Goal: Use online tool/utility: Use online tool/utility

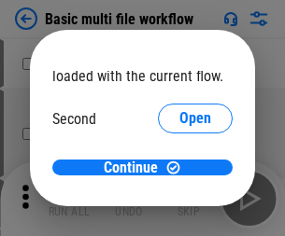
click at [179, 168] on span "Open" at bounding box center [195, 175] width 32 height 15
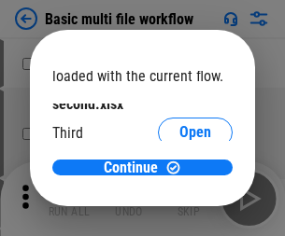
scroll to position [53, 0]
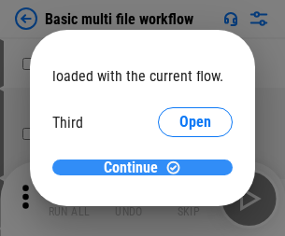
click at [135, 168] on span "Continue" at bounding box center [131, 167] width 54 height 15
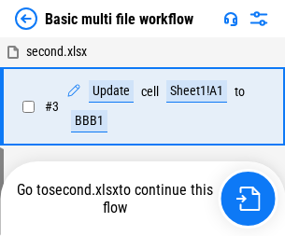
scroll to position [76, 0]
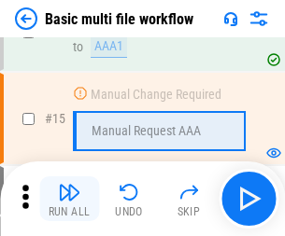
click at [69, 199] on img "button" at bounding box center [69, 192] width 22 height 22
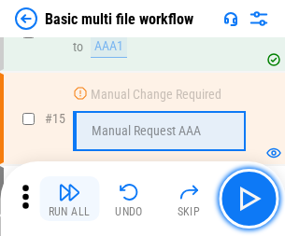
scroll to position [1242, 0]
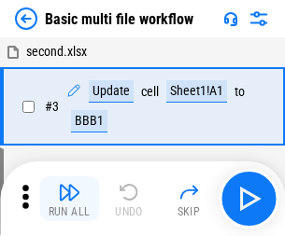
click at [69, 199] on img "button" at bounding box center [69, 192] width 22 height 22
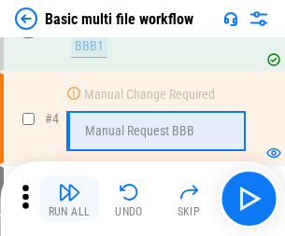
click at [69, 199] on img "button" at bounding box center [69, 192] width 22 height 22
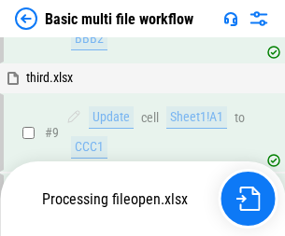
scroll to position [874, 0]
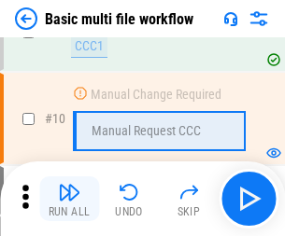
click at [69, 199] on img "button" at bounding box center [69, 192] width 22 height 22
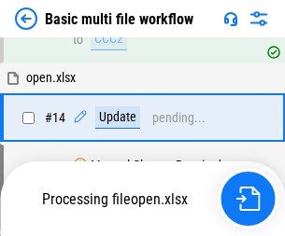
scroll to position [976, 0]
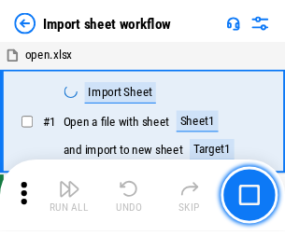
scroll to position [7, 0]
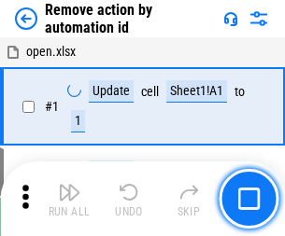
scroll to position [69, 0]
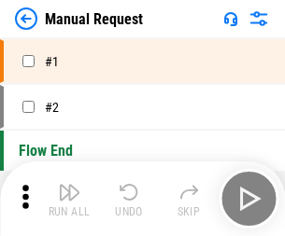
click at [69, 199] on img "button" at bounding box center [69, 192] width 22 height 22
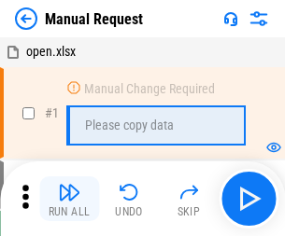
click at [69, 199] on img "button" at bounding box center [69, 192] width 22 height 22
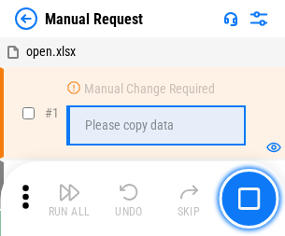
scroll to position [63, 0]
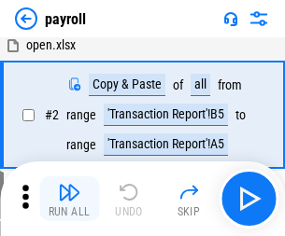
click at [69, 199] on img "button" at bounding box center [69, 192] width 22 height 22
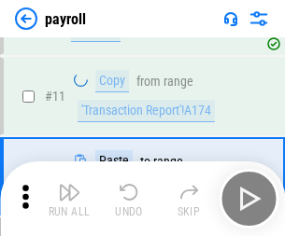
scroll to position [135, 0]
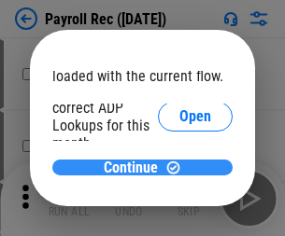
click at [135, 167] on span "Continue" at bounding box center [131, 167] width 54 height 15
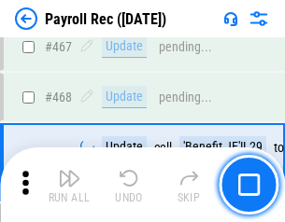
scroll to position [9944, 0]
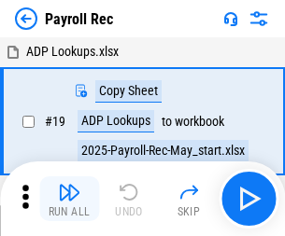
click at [69, 199] on img "button" at bounding box center [69, 192] width 22 height 22
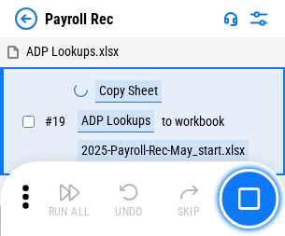
scroll to position [114, 0]
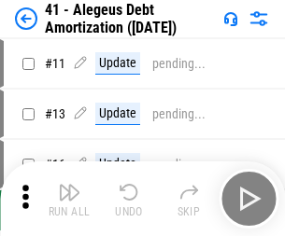
click at [69, 199] on img "button" at bounding box center [69, 192] width 22 height 22
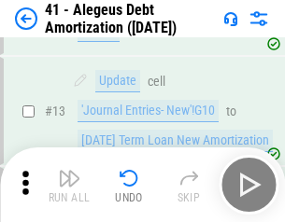
scroll to position [230, 0]
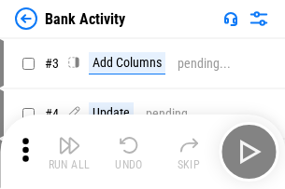
click at [69, 152] on img "button" at bounding box center [69, 145] width 22 height 22
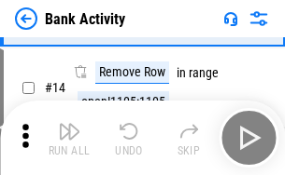
scroll to position [420, 0]
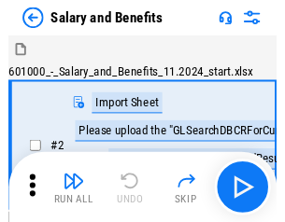
scroll to position [25, 0]
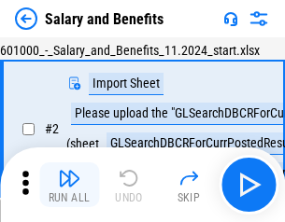
click at [69, 185] on img "button" at bounding box center [69, 178] width 22 height 22
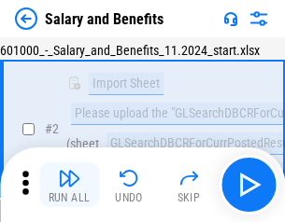
click at [69, 185] on img "button" at bounding box center [69, 178] width 22 height 22
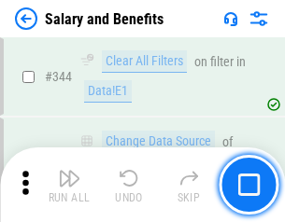
scroll to position [8736, 0]
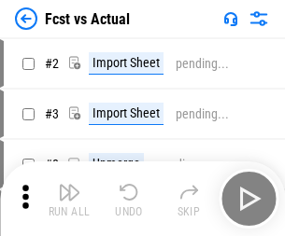
click at [69, 185] on img "button" at bounding box center [69, 192] width 22 height 22
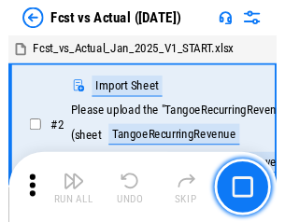
scroll to position [24, 0]
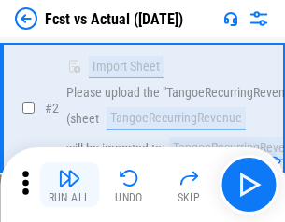
click at [69, 185] on img "button" at bounding box center [69, 178] width 22 height 22
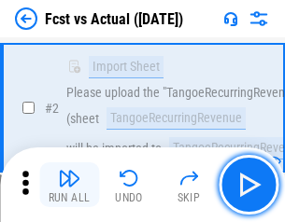
scroll to position [174, 0]
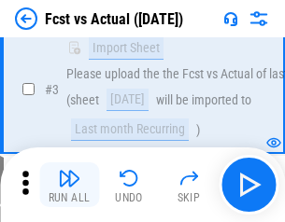
click at [69, 185] on img "button" at bounding box center [69, 178] width 22 height 22
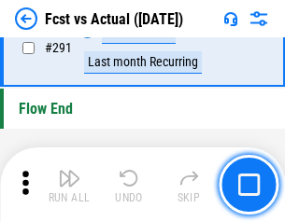
scroll to position [8831, 0]
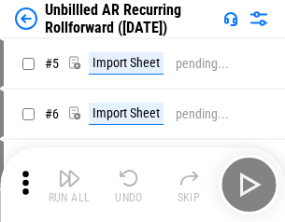
click at [69, 185] on img "button" at bounding box center [69, 178] width 22 height 22
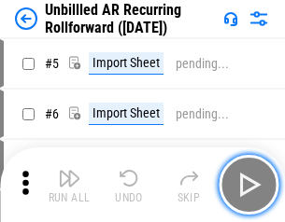
scroll to position [40, 0]
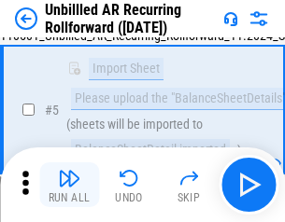
click at [69, 185] on img "button" at bounding box center [69, 178] width 22 height 22
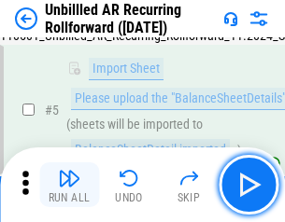
scroll to position [175, 0]
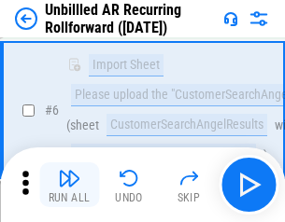
click at [69, 185] on img "button" at bounding box center [69, 178] width 22 height 22
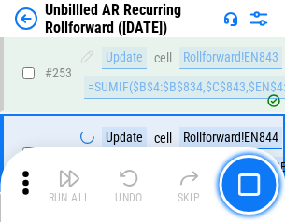
scroll to position [6338, 0]
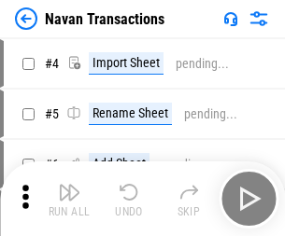
click at [69, 185] on img "button" at bounding box center [69, 192] width 22 height 22
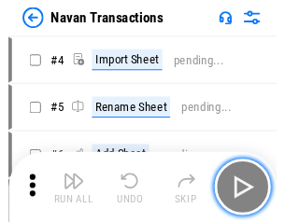
scroll to position [30, 0]
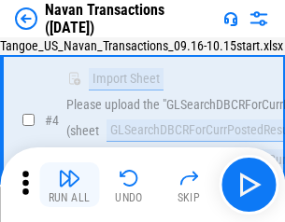
click at [69, 185] on img "button" at bounding box center [69, 178] width 22 height 22
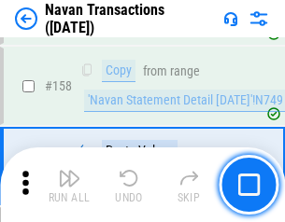
scroll to position [6049, 0]
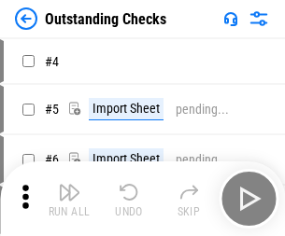
click at [69, 185] on img "button" at bounding box center [69, 192] width 22 height 22
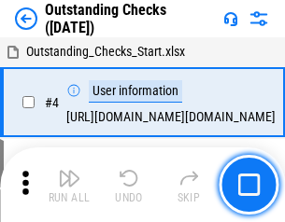
scroll to position [78, 0]
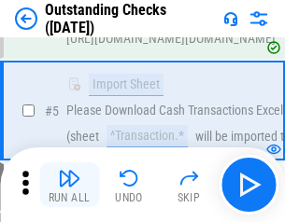
click at [69, 185] on img "button" at bounding box center [69, 178] width 22 height 22
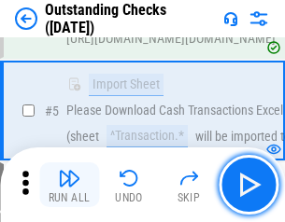
scroll to position [195, 0]
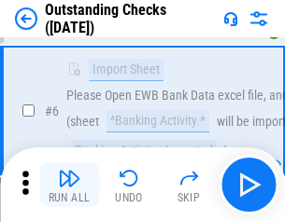
click at [69, 185] on img "button" at bounding box center [69, 178] width 22 height 22
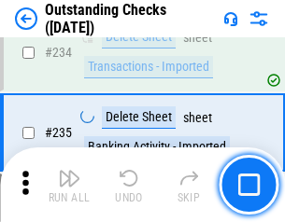
scroll to position [5666, 0]
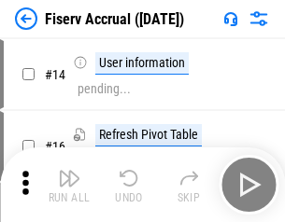
click at [69, 185] on img "button" at bounding box center [69, 178] width 22 height 22
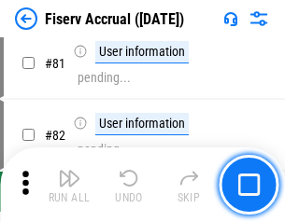
scroll to position [2452, 0]
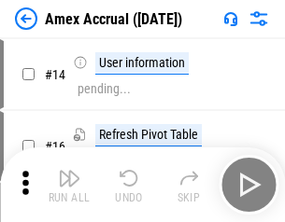
click at [69, 185] on img "button" at bounding box center [69, 178] width 22 height 22
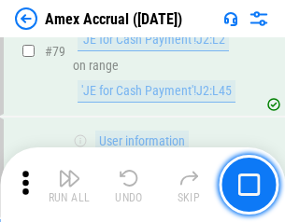
scroll to position [2422, 0]
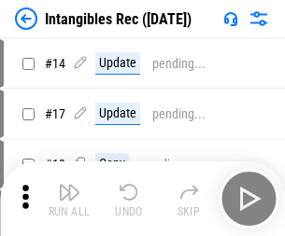
click at [69, 199] on img "button" at bounding box center [69, 192] width 22 height 22
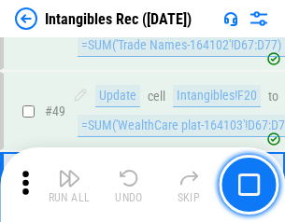
scroll to position [727, 0]
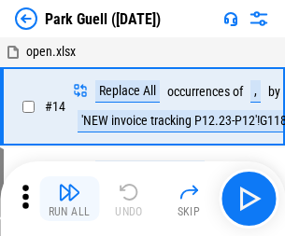
click at [69, 185] on img "button" at bounding box center [69, 192] width 22 height 22
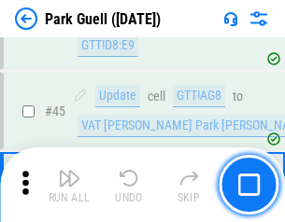
scroll to position [2333, 0]
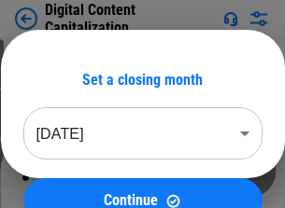
click at [69, 157] on img "button" at bounding box center [69, 164] width 22 height 22
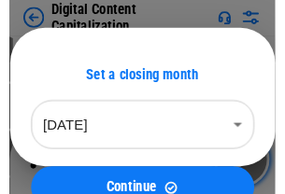
scroll to position [54, 0]
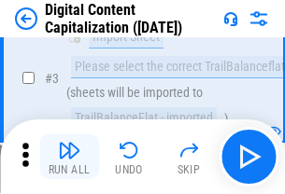
click at [69, 157] on img "button" at bounding box center [69, 150] width 22 height 22
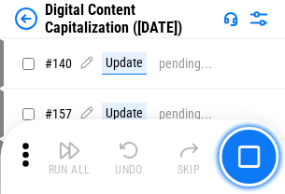
scroll to position [1979, 0]
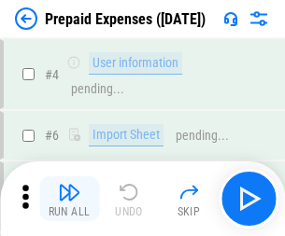
click at [69, 185] on img "button" at bounding box center [69, 192] width 22 height 22
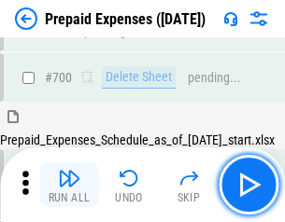
scroll to position [5020, 0]
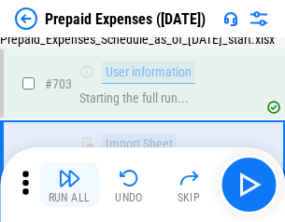
click at [69, 185] on img "button" at bounding box center [69, 178] width 22 height 22
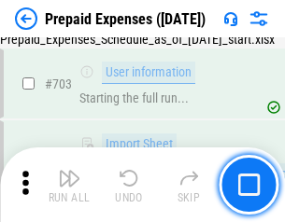
scroll to position [5130, 0]
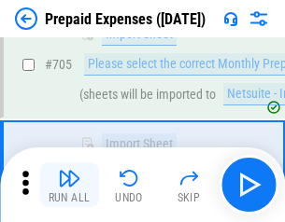
click at [69, 185] on img "button" at bounding box center [69, 178] width 22 height 22
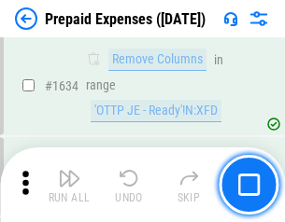
scroll to position [18167, 0]
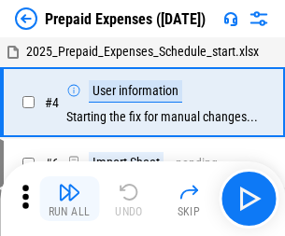
click at [69, 199] on img "button" at bounding box center [69, 192] width 22 height 22
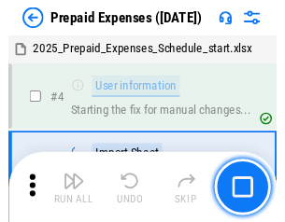
scroll to position [82, 0]
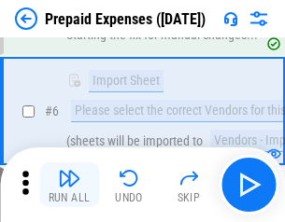
click at [69, 185] on img "button" at bounding box center [69, 178] width 22 height 22
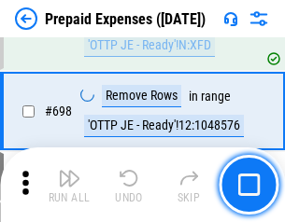
scroll to position [6497, 0]
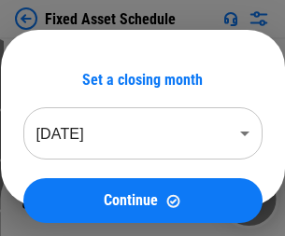
click at [69, 199] on img "button" at bounding box center [69, 192] width 22 height 22
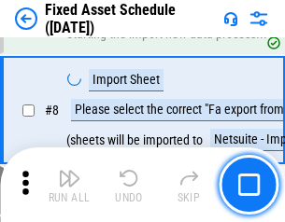
click at [69, 185] on img "button" at bounding box center [69, 178] width 22 height 22
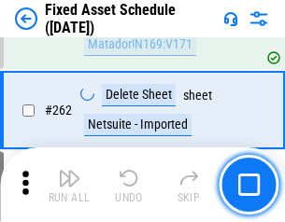
scroll to position [5947, 0]
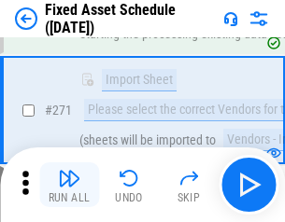
click at [69, 185] on img "button" at bounding box center [69, 178] width 22 height 22
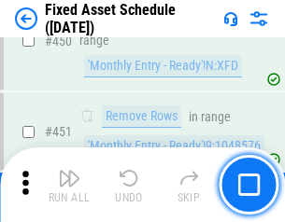
scroll to position [8341, 0]
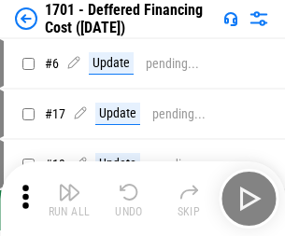
click at [69, 199] on img "button" at bounding box center [69, 192] width 22 height 22
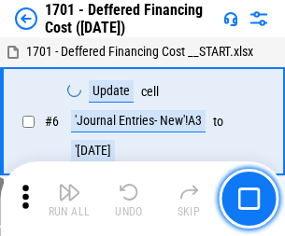
scroll to position [224, 0]
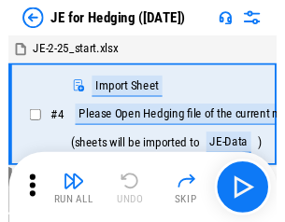
scroll to position [3, 0]
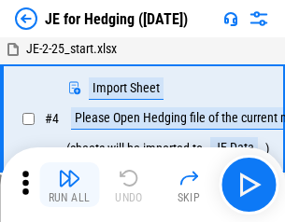
click at [69, 185] on img "button" at bounding box center [69, 178] width 22 height 22
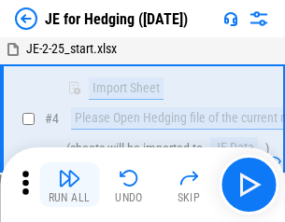
click at [69, 185] on img "button" at bounding box center [69, 178] width 22 height 22
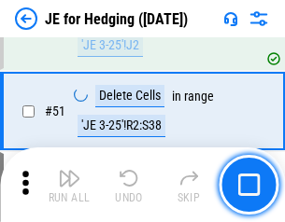
scroll to position [1208, 0]
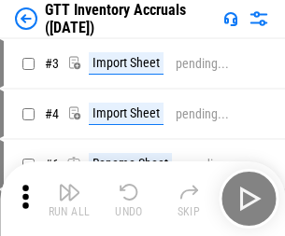
click at [69, 185] on img "button" at bounding box center [69, 192] width 22 height 22
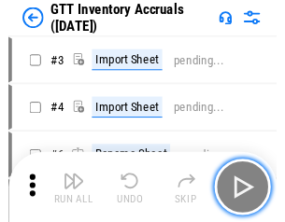
scroll to position [3, 0]
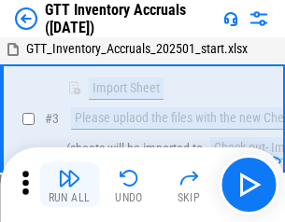
click at [69, 185] on img "button" at bounding box center [69, 178] width 22 height 22
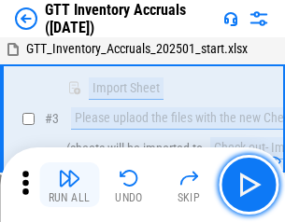
scroll to position [120, 0]
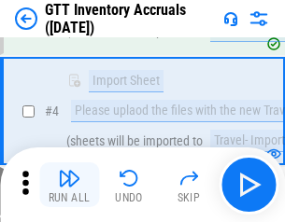
click at [69, 185] on img "button" at bounding box center [69, 178] width 22 height 22
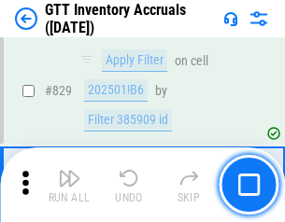
scroll to position [14163, 0]
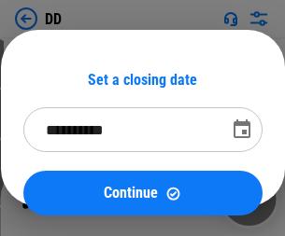
click at [69, 199] on img "button" at bounding box center [69, 192] width 22 height 22
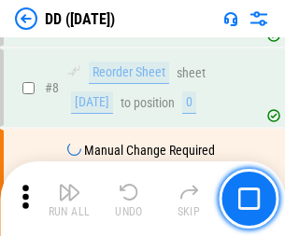
scroll to position [180, 0]
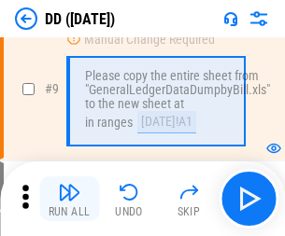
click at [69, 199] on img "button" at bounding box center [69, 192] width 22 height 22
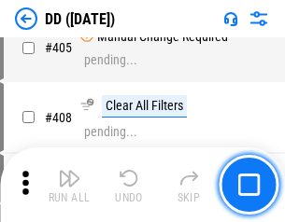
scroll to position [8348, 0]
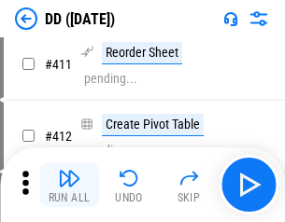
click at [69, 185] on img "button" at bounding box center [69, 178] width 22 height 22
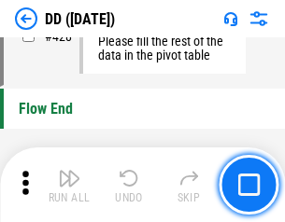
scroll to position [8930, 0]
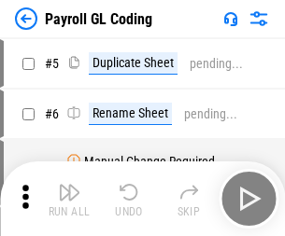
click at [69, 199] on img "button" at bounding box center [69, 192] width 22 height 22
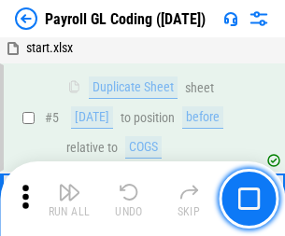
scroll to position [224, 0]
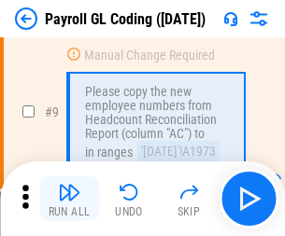
click at [69, 199] on img "button" at bounding box center [69, 192] width 22 height 22
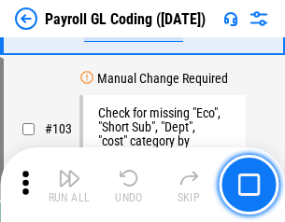
scroll to position [4378, 0]
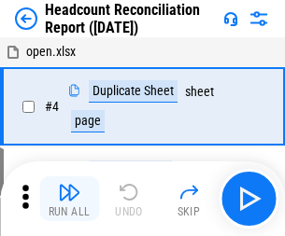
click at [69, 199] on img "button" at bounding box center [69, 192] width 22 height 22
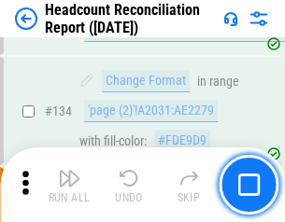
scroll to position [2243, 0]
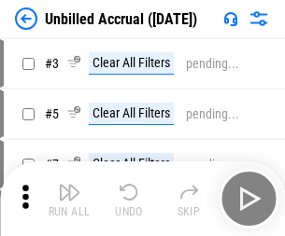
click at [69, 199] on img "button" at bounding box center [69, 192] width 22 height 22
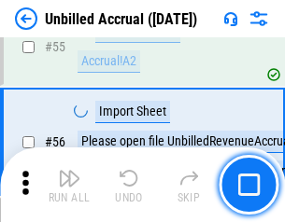
scroll to position [1948, 0]
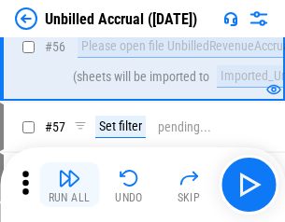
click at [69, 185] on img "button" at bounding box center [69, 178] width 22 height 22
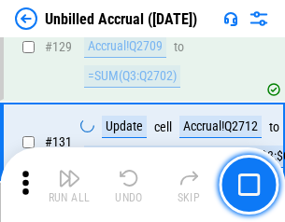
scroll to position [5558, 0]
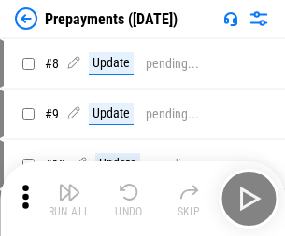
click at [69, 199] on img "button" at bounding box center [69, 192] width 22 height 22
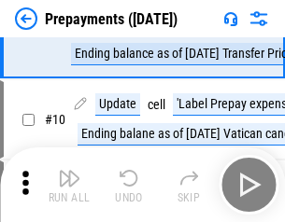
scroll to position [117, 0]
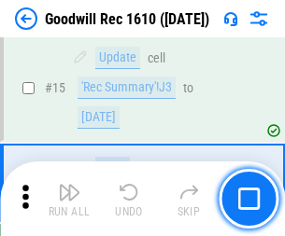
scroll to position [319, 0]
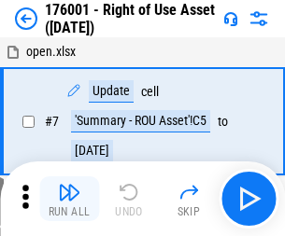
click at [69, 199] on img "button" at bounding box center [69, 192] width 22 height 22
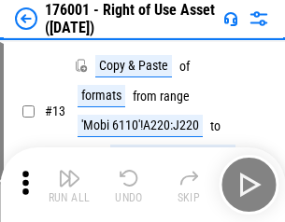
scroll to position [120, 0]
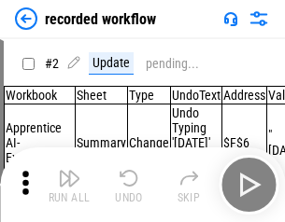
click at [69, 185] on img "button" at bounding box center [69, 178] width 22 height 22
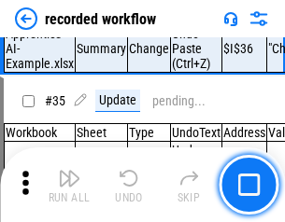
scroll to position [5832, 0]
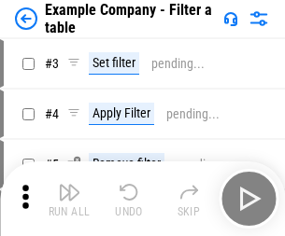
click at [69, 199] on img "button" at bounding box center [69, 192] width 22 height 22
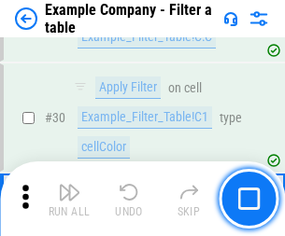
scroll to position [1707, 0]
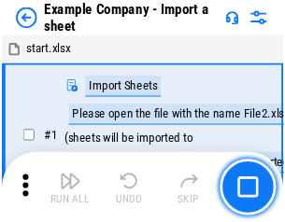
scroll to position [29, 0]
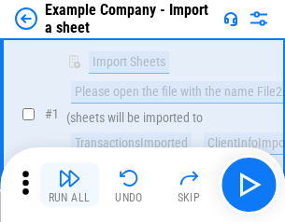
click at [69, 185] on img "button" at bounding box center [69, 178] width 22 height 22
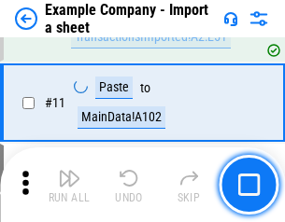
scroll to position [412, 0]
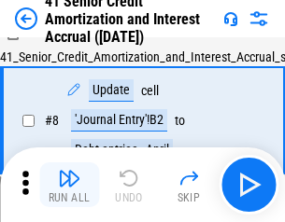
click at [69, 185] on img "button" at bounding box center [69, 178] width 22 height 22
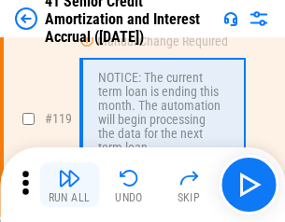
click at [69, 185] on img "button" at bounding box center [69, 178] width 22 height 22
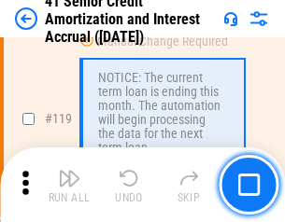
scroll to position [1761, 0]
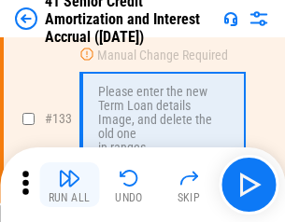
click at [69, 185] on img "button" at bounding box center [69, 178] width 22 height 22
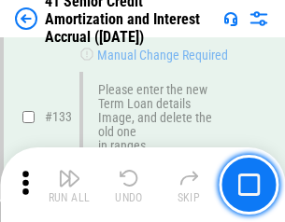
scroll to position [1950, 0]
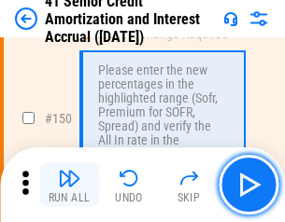
click at [69, 185] on img "button" at bounding box center [69, 178] width 22 height 22
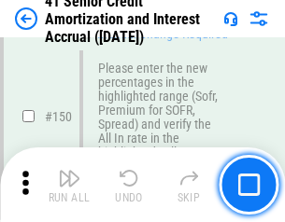
scroll to position [2146, 0]
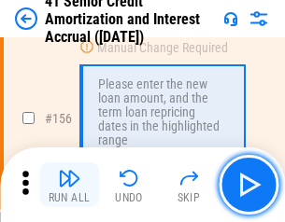
click at [69, 185] on img "button" at bounding box center [69, 178] width 22 height 22
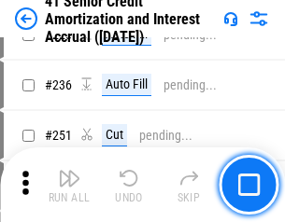
scroll to position [4179, 0]
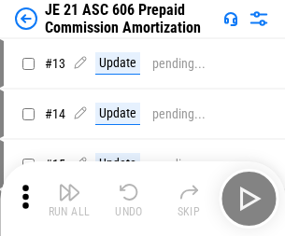
click at [69, 185] on img "button" at bounding box center [69, 192] width 22 height 22
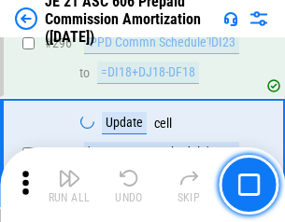
scroll to position [3433, 0]
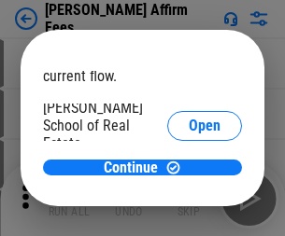
click at [188, 216] on span "Open" at bounding box center [204, 223] width 32 height 15
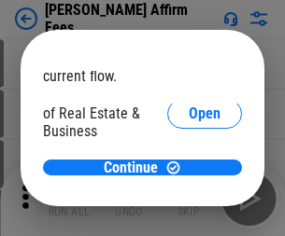
click at [188, 195] on span "Open" at bounding box center [204, 202] width 32 height 15
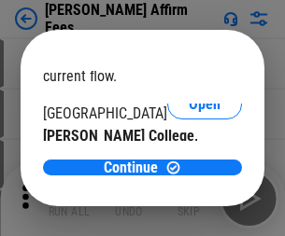
click at [188, 174] on span "Open" at bounding box center [204, 181] width 32 height 15
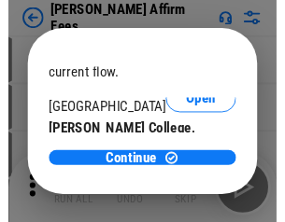
scroll to position [293, 0]
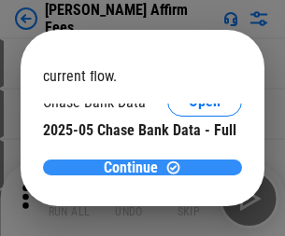
click at [135, 167] on span "Continue" at bounding box center [131, 167] width 54 height 15
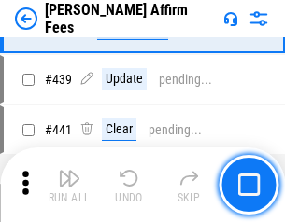
scroll to position [4292, 0]
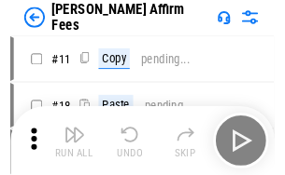
scroll to position [19, 0]
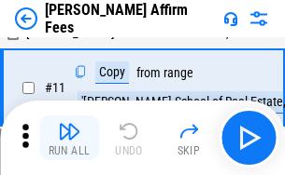
click at [69, 138] on img "button" at bounding box center [69, 131] width 22 height 22
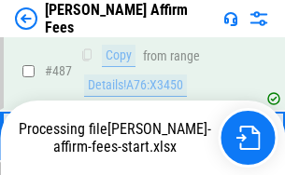
scroll to position [4893, 0]
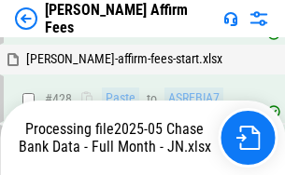
scroll to position [4828, 0]
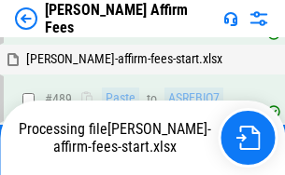
scroll to position [5002, 0]
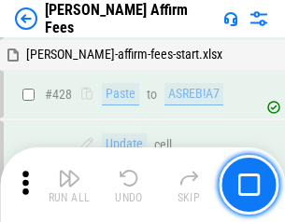
scroll to position [4870, 0]
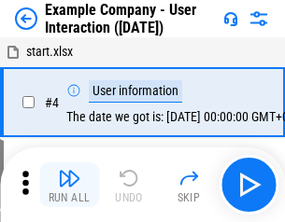
click at [69, 185] on img "button" at bounding box center [69, 178] width 22 height 22
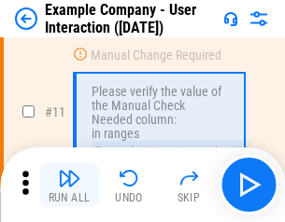
click at [69, 185] on img "button" at bounding box center [69, 178] width 22 height 22
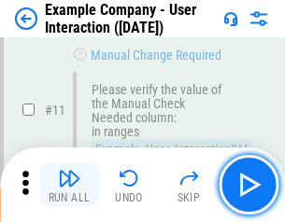
scroll to position [404, 0]
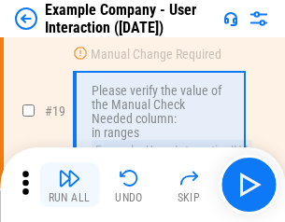
click at [69, 185] on img "button" at bounding box center [69, 178] width 22 height 22
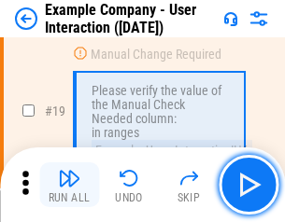
click at [69, 185] on img "button" at bounding box center [69, 178] width 22 height 22
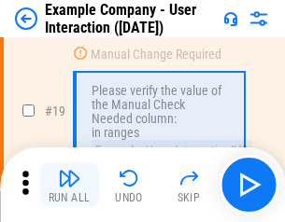
click at [69, 185] on img "button" at bounding box center [69, 178] width 22 height 22
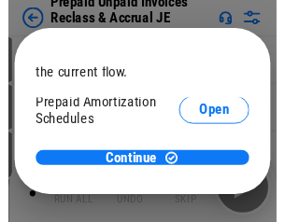
scroll to position [111, 0]
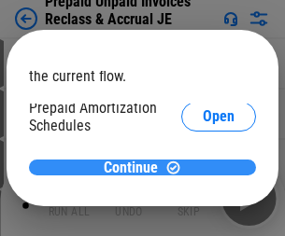
click at [135, 167] on span "Continue" at bounding box center [131, 167] width 54 height 15
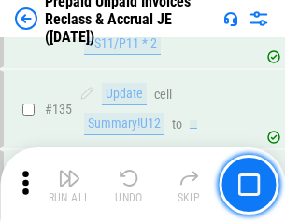
scroll to position [2418, 0]
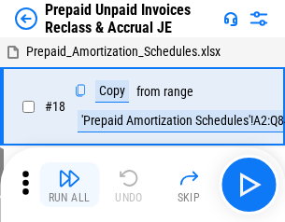
click at [69, 185] on img "button" at bounding box center [69, 178] width 22 height 22
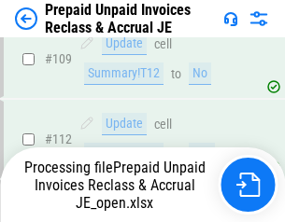
scroll to position [2323, 0]
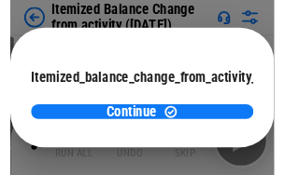
scroll to position [136, 0]
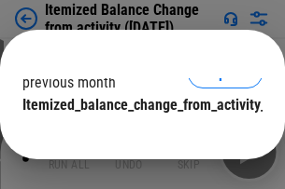
click at [135, 135] on span "Continue" at bounding box center [131, 142] width 54 height 15
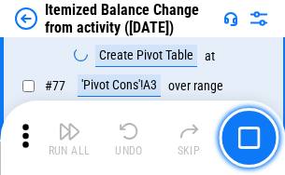
scroll to position [1824, 0]
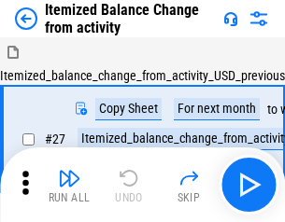
scroll to position [29, 0]
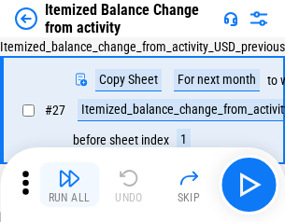
click at [69, 185] on img "button" at bounding box center [69, 178] width 22 height 22
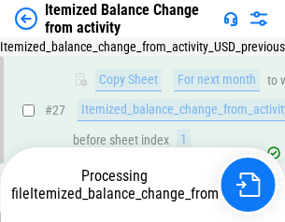
scroll to position [296, 0]
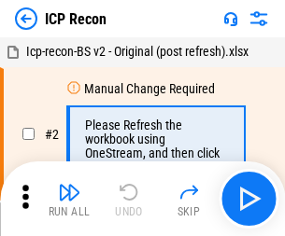
scroll to position [8, 0]
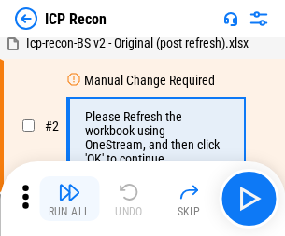
click at [69, 199] on img "button" at bounding box center [69, 192] width 22 height 22
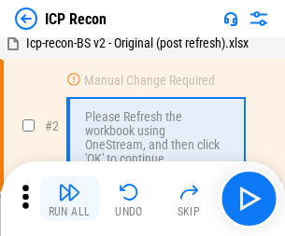
click at [69, 199] on img "button" at bounding box center [69, 192] width 22 height 22
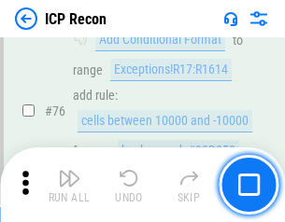
scroll to position [1677, 0]
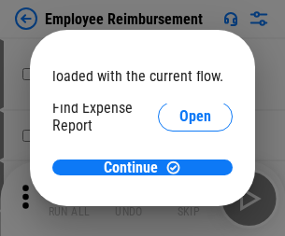
click at [179, 216] on span "Open" at bounding box center [195, 223] width 32 height 15
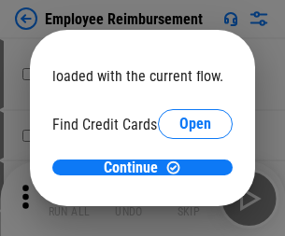
scroll to position [109, 0]
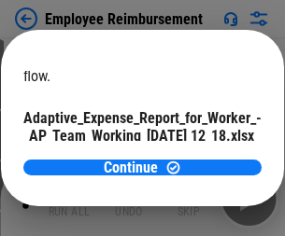
click at [208, 157] on span "Open" at bounding box center [224, 164] width 32 height 15
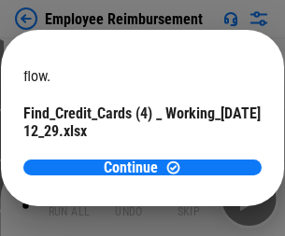
scroll to position [194, 0]
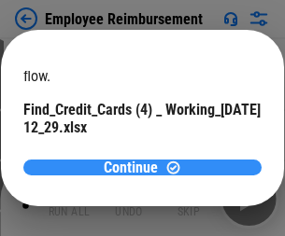
click at [135, 167] on span "Continue" at bounding box center [131, 167] width 54 height 15
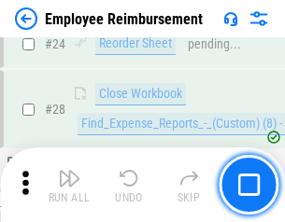
scroll to position [872, 0]
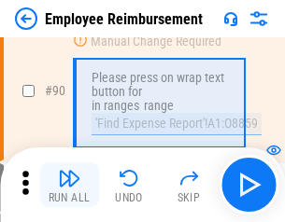
click at [69, 185] on img "button" at bounding box center [69, 178] width 22 height 22
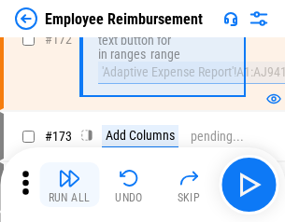
click at [69, 185] on img "button" at bounding box center [69, 178] width 22 height 22
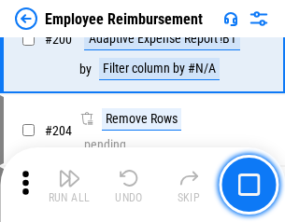
scroll to position [4721, 0]
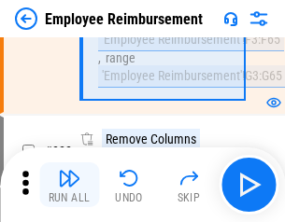
click at [69, 185] on img "button" at bounding box center [69, 178] width 22 height 22
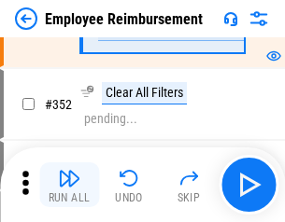
click at [69, 185] on img "button" at bounding box center [69, 178] width 22 height 22
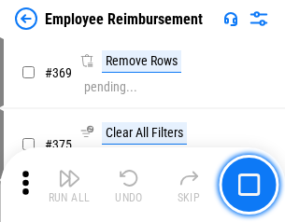
scroll to position [9619, 0]
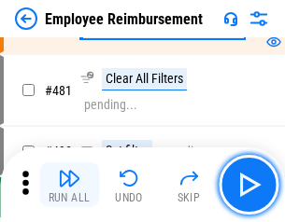
click at [69, 185] on img "button" at bounding box center [69, 178] width 22 height 22
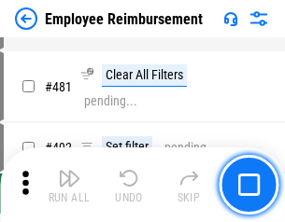
scroll to position [11407, 0]
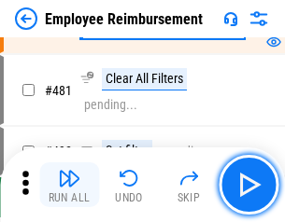
click at [69, 185] on img "button" at bounding box center [69, 178] width 22 height 22
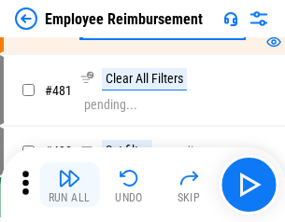
click at [69, 185] on img "button" at bounding box center [69, 178] width 22 height 22
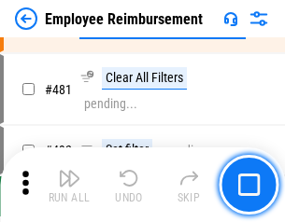
click at [69, 185] on img "button" at bounding box center [69, 178] width 22 height 22
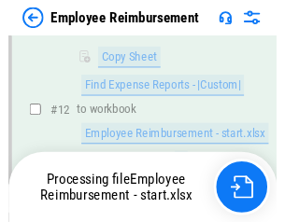
scroll to position [380, 0]
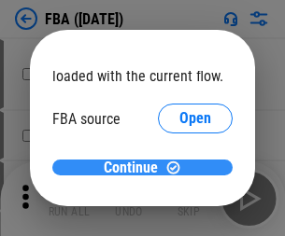
click at [135, 168] on span "Continue" at bounding box center [131, 167] width 54 height 15
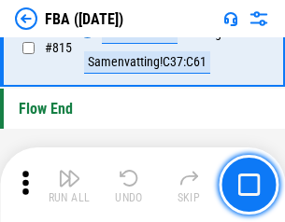
scroll to position [16703, 0]
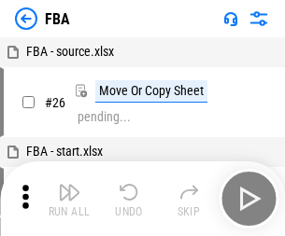
scroll to position [19, 0]
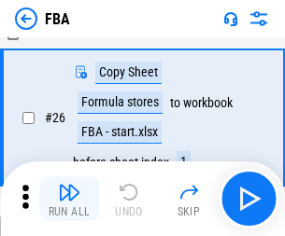
click at [69, 199] on img "button" at bounding box center [69, 192] width 22 height 22
